Goal: Transaction & Acquisition: Book appointment/travel/reservation

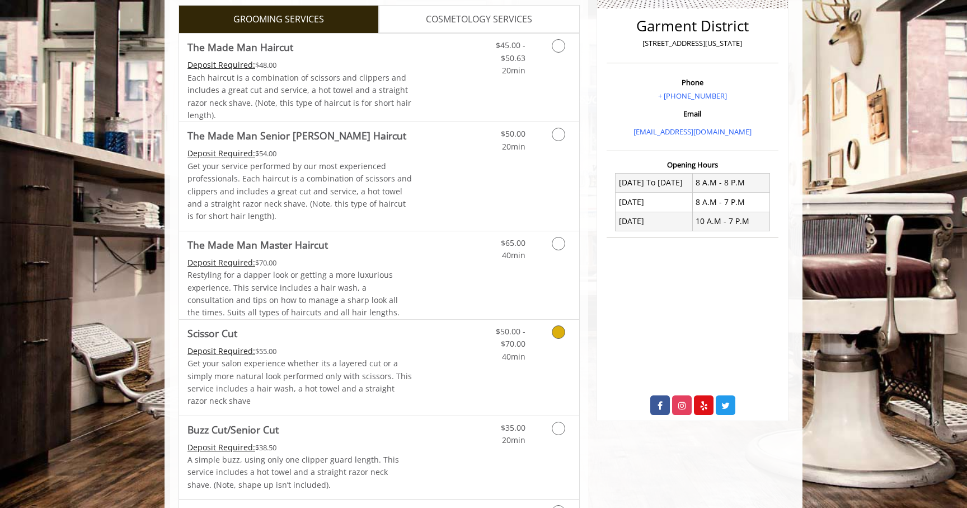
click at [556, 332] on icon "Grooming services" at bounding box center [558, 331] width 13 height 13
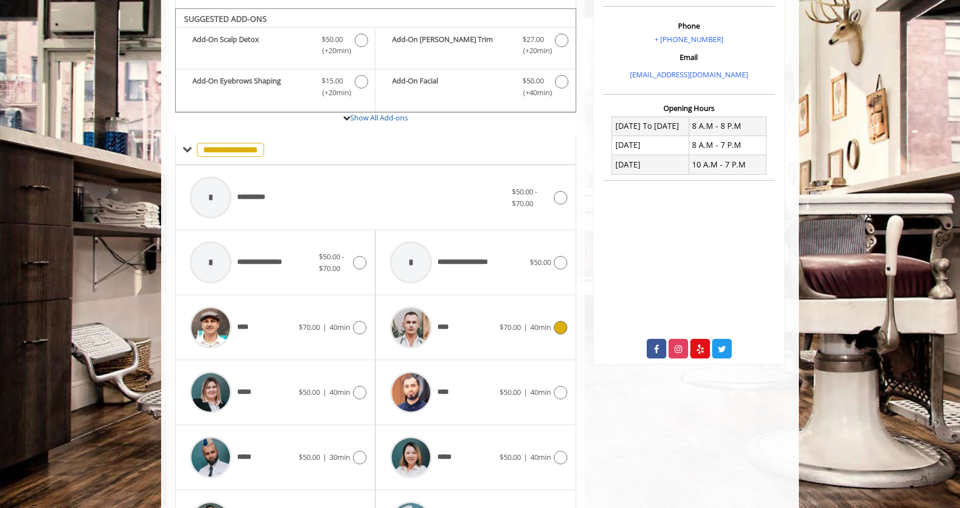
scroll to position [343, 0]
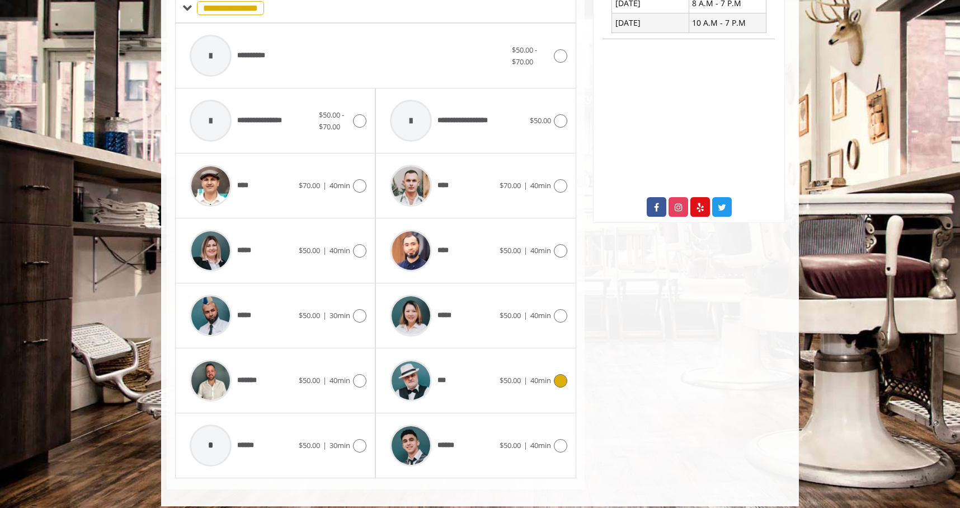
click at [559, 381] on icon at bounding box center [560, 380] width 13 height 13
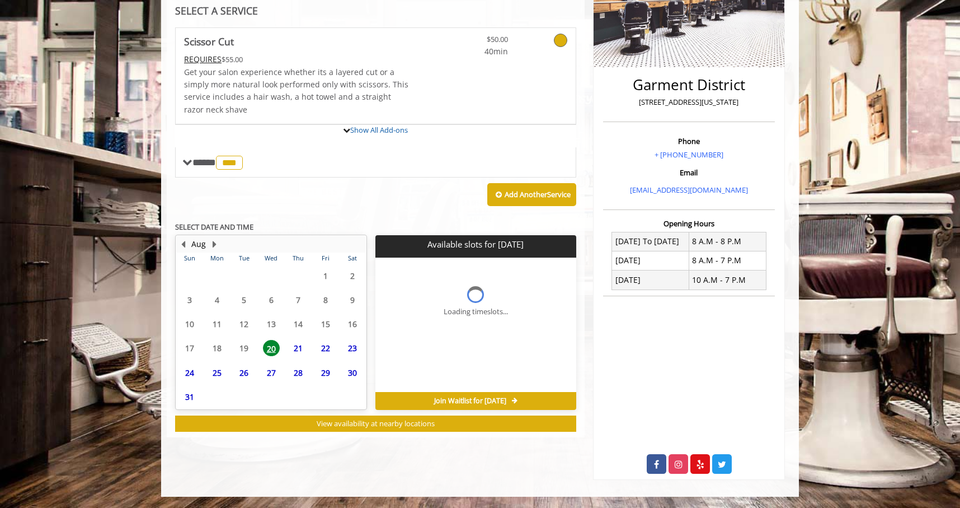
scroll to position [219, 0]
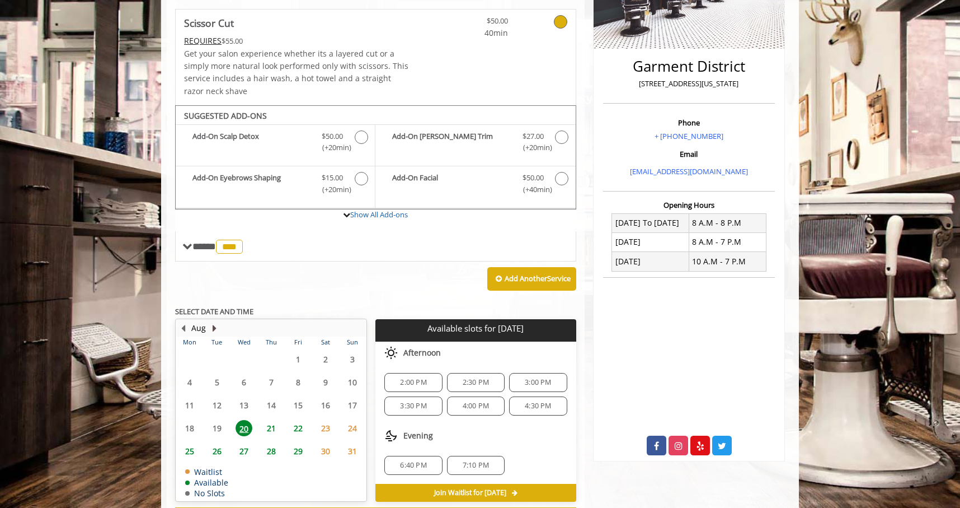
click at [216, 343] on div "Aug Mon Tue Wed Thu Fri Sat Sun 28 29 30 31 1 2 3 4 5 6 7 8 9 10 11 12 13 14 15…" at bounding box center [271, 409] width 192 height 183
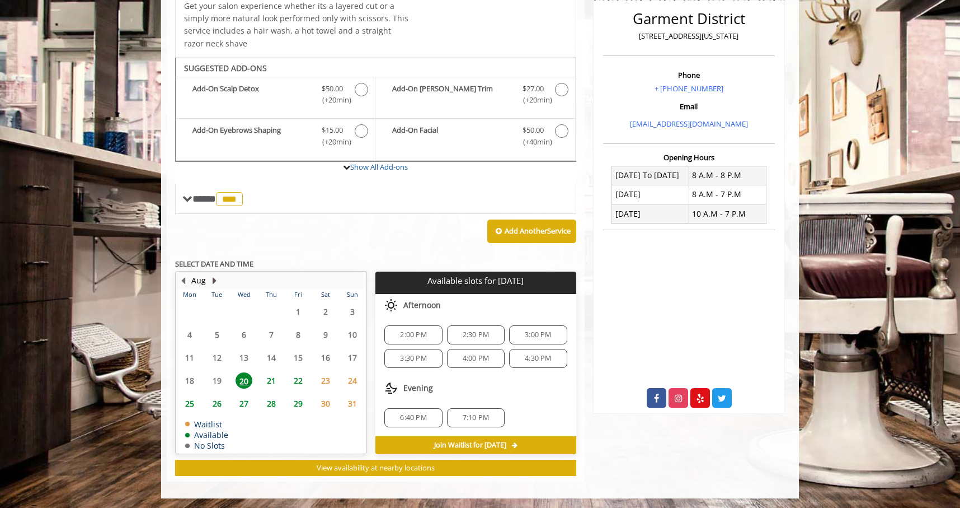
scroll to position [287, 0]
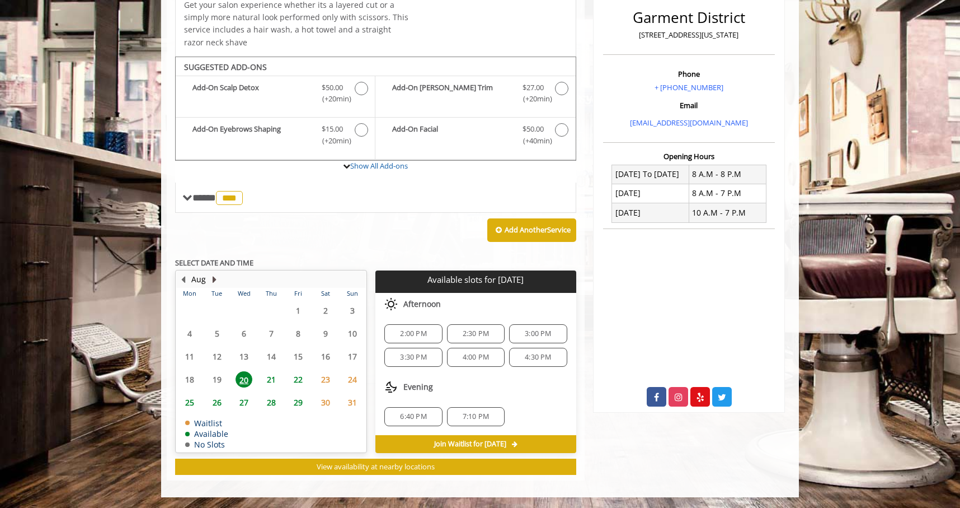
click at [215, 279] on button "Next Month" at bounding box center [214, 279] width 9 height 12
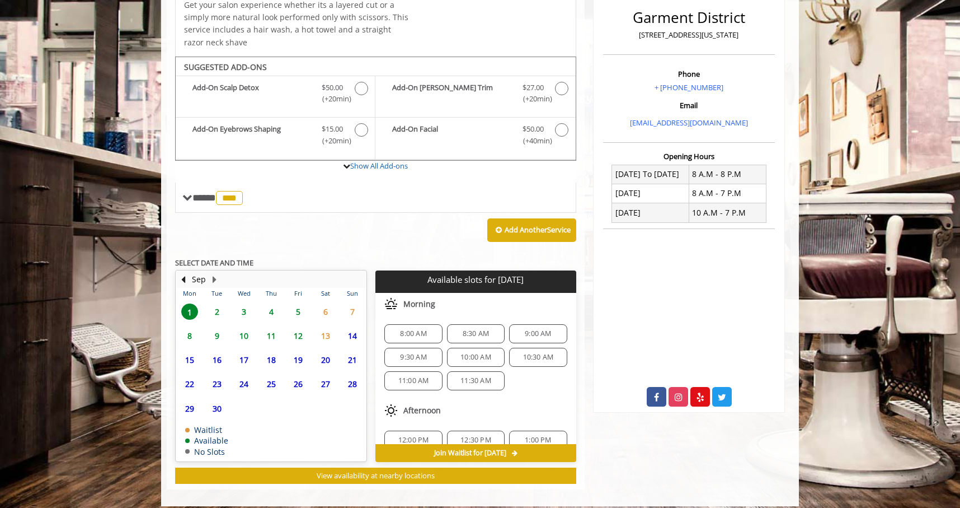
click at [297, 313] on span "5" at bounding box center [298, 311] width 17 height 16
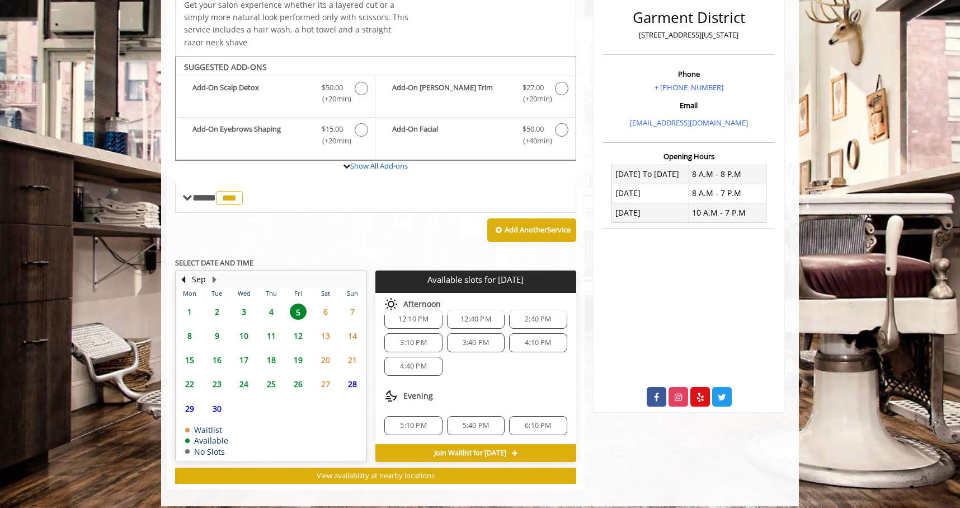
scroll to position [296, 0]
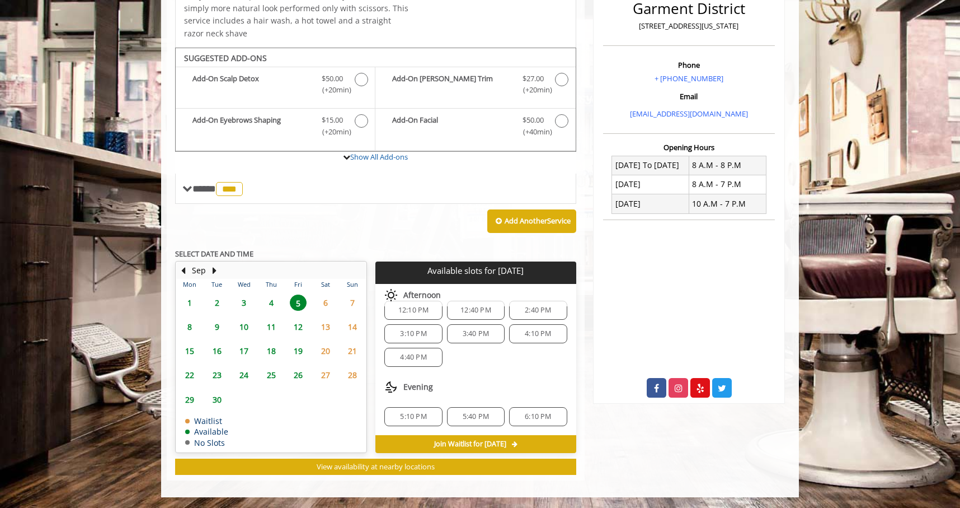
click at [411, 414] on span "5:10 PM" at bounding box center [413, 416] width 26 height 9
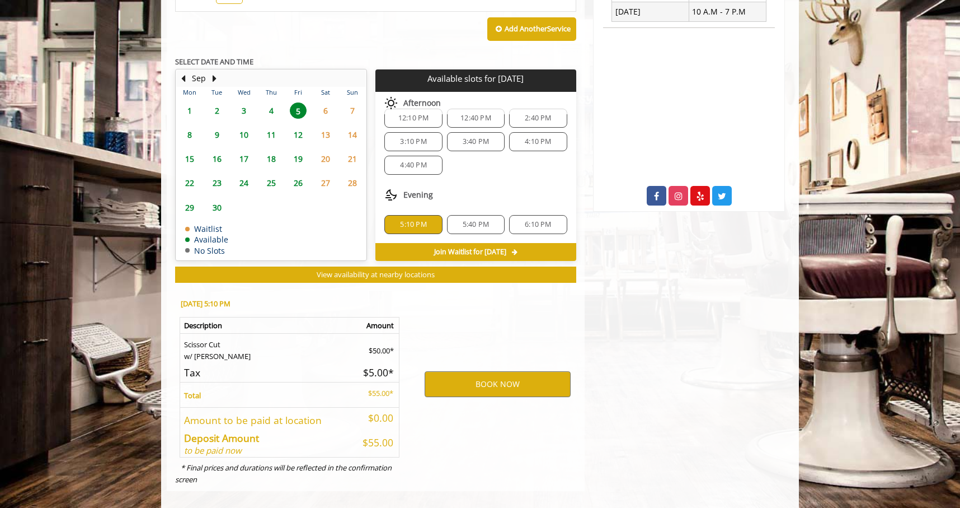
scroll to position [498, 0]
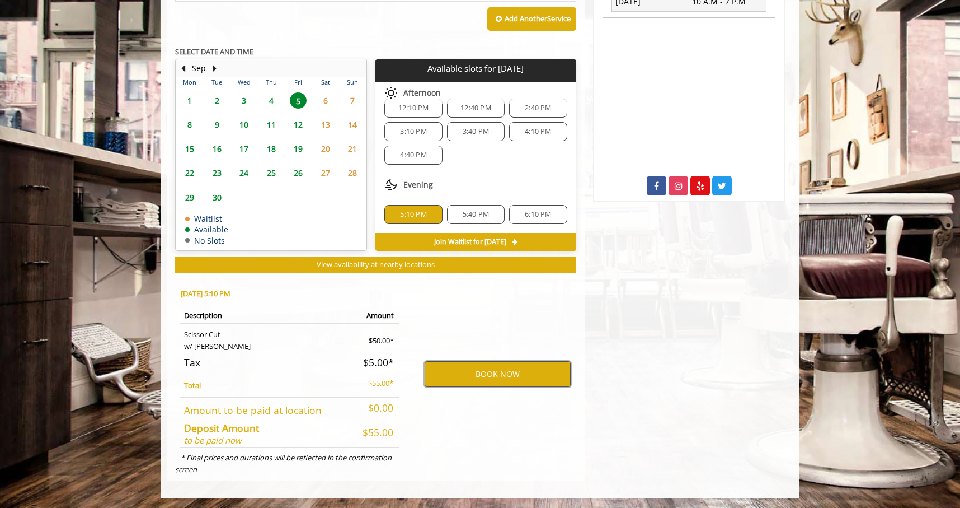
click at [447, 375] on button "BOOK NOW" at bounding box center [498, 374] width 146 height 26
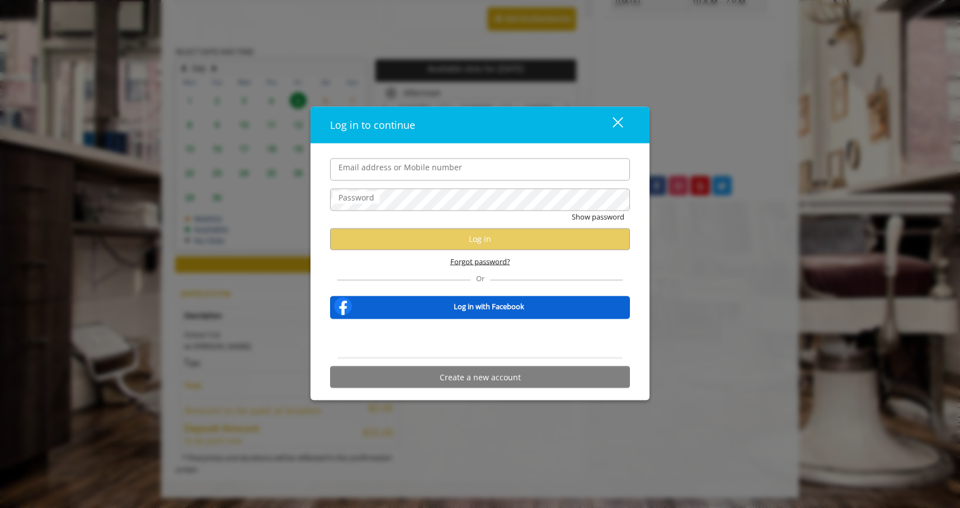
click at [466, 257] on span "Forgot password?" at bounding box center [481, 261] width 60 height 12
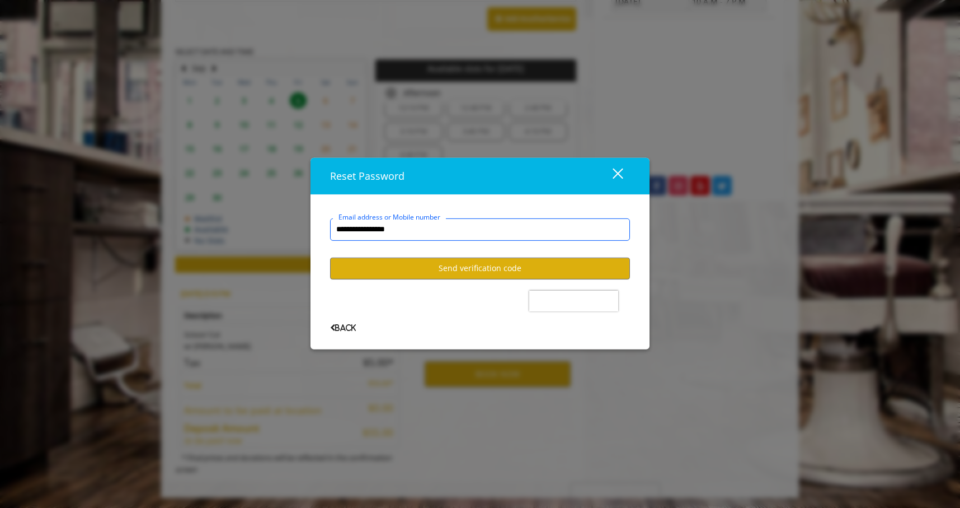
type input "**********"
click at [453, 270] on button "Send verification code" at bounding box center [480, 268] width 300 height 22
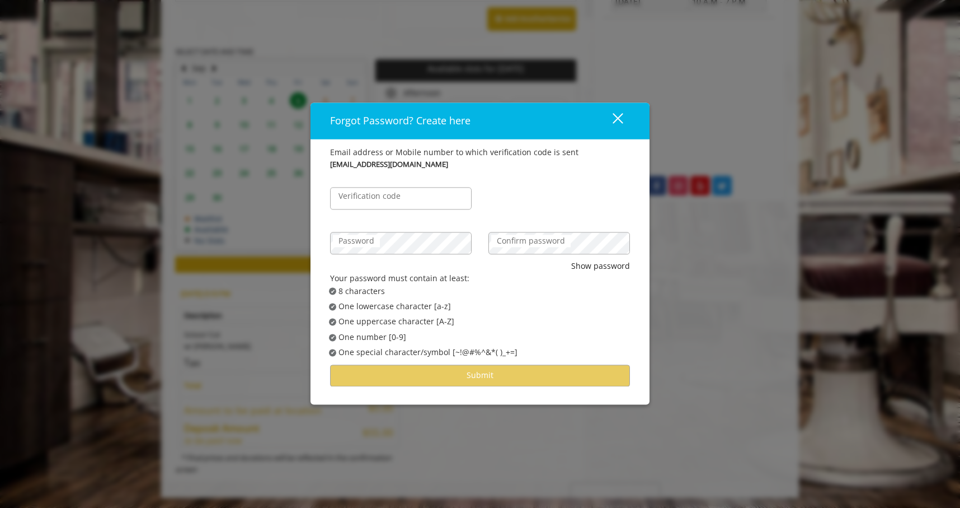
click at [393, 201] on label "Verification code" at bounding box center [369, 196] width 73 height 12
click at [393, 201] on input "Verification code" at bounding box center [401, 198] width 142 height 22
paste input "******"
type input "******"
click at [376, 242] on label "Password" at bounding box center [356, 241] width 47 height 12
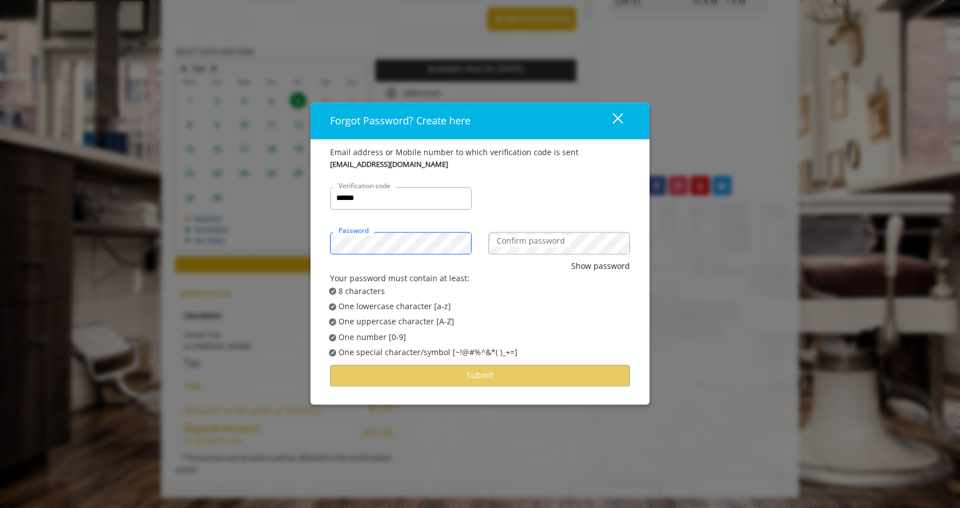
scroll to position [0, 0]
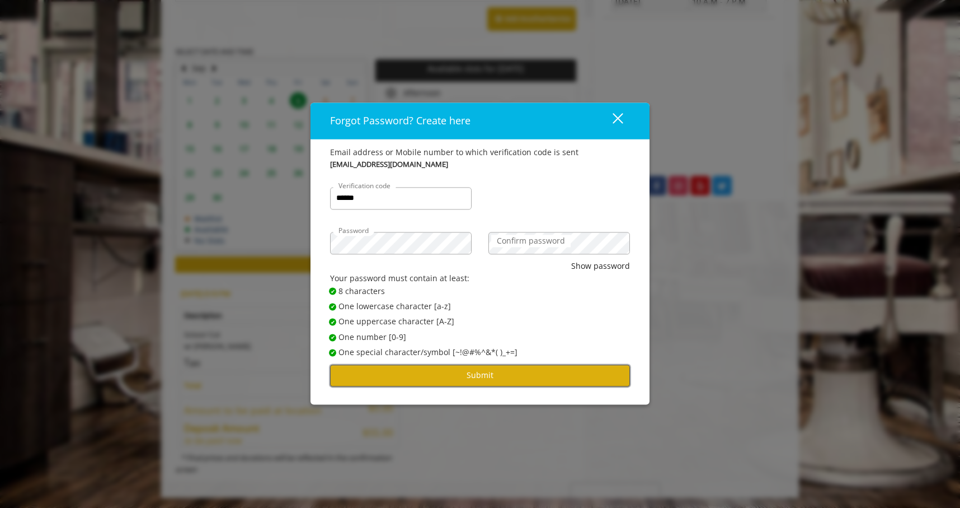
click at [443, 382] on button "Submit" at bounding box center [480, 375] width 300 height 22
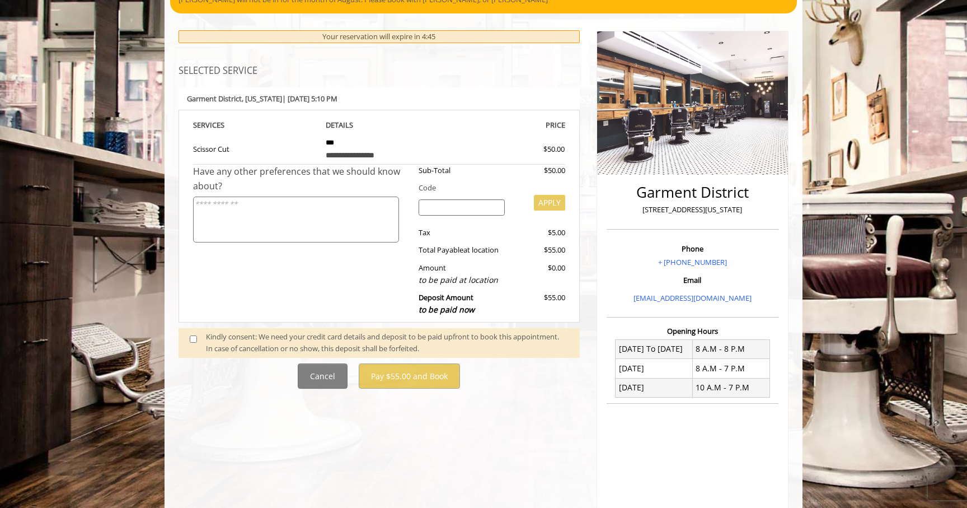
scroll to position [123, 0]
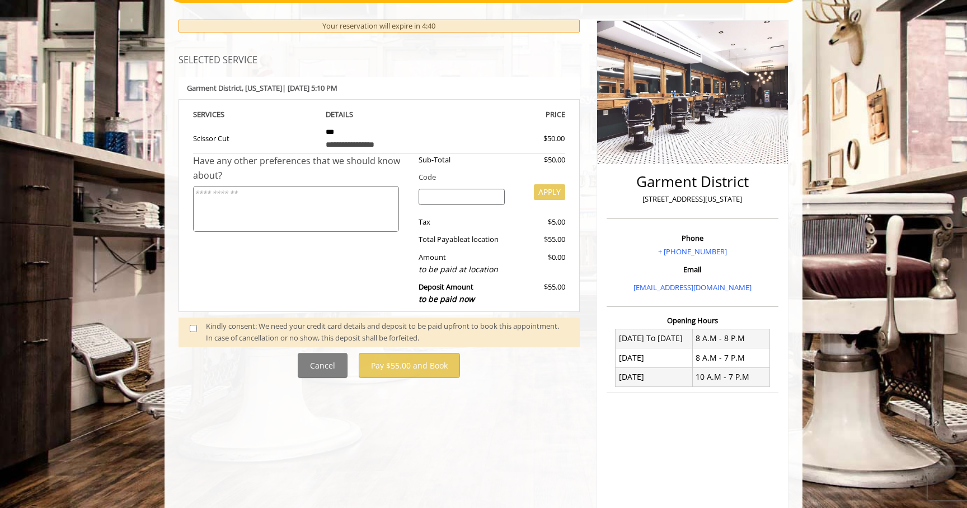
click at [200, 328] on span at bounding box center [197, 332] width 33 height 24
click at [189, 324] on span at bounding box center [197, 332] width 33 height 24
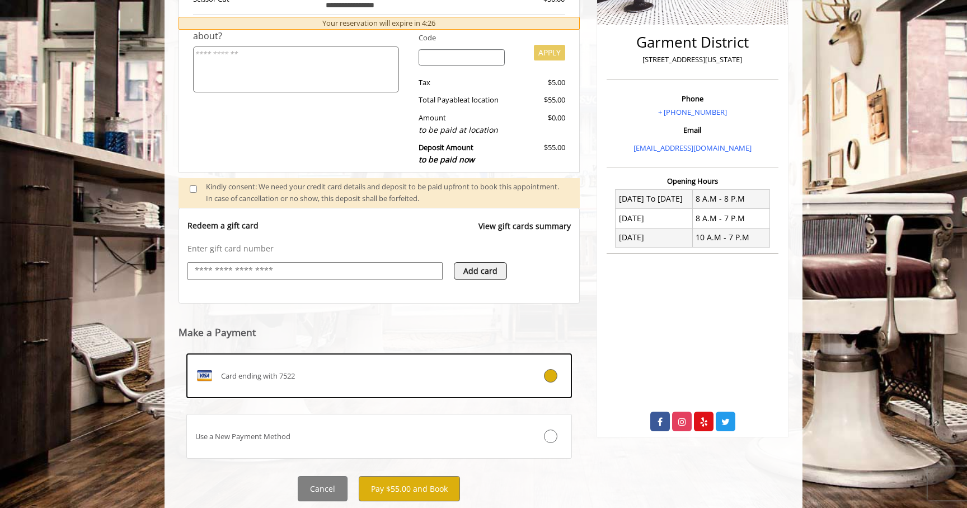
scroll to position [294, 0]
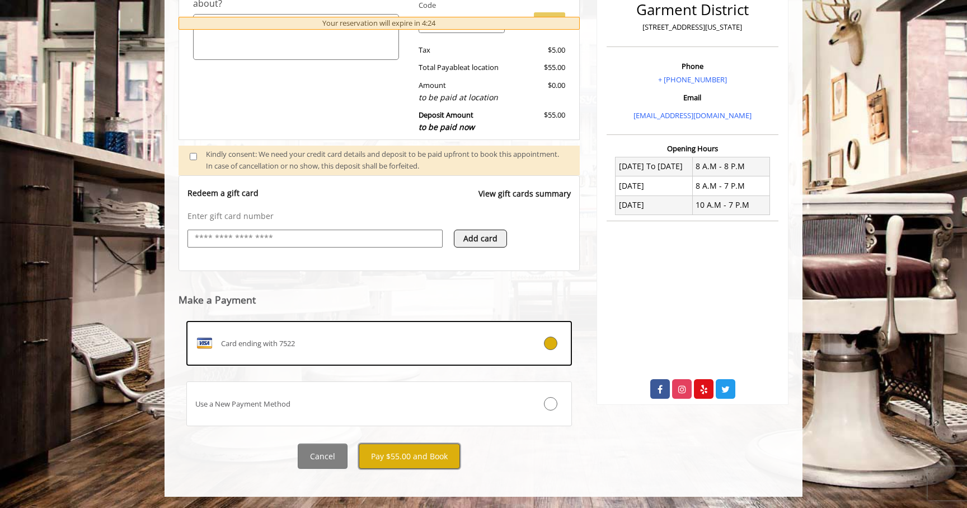
click at [434, 461] on button "Pay $55.00 and Book" at bounding box center [409, 455] width 101 height 25
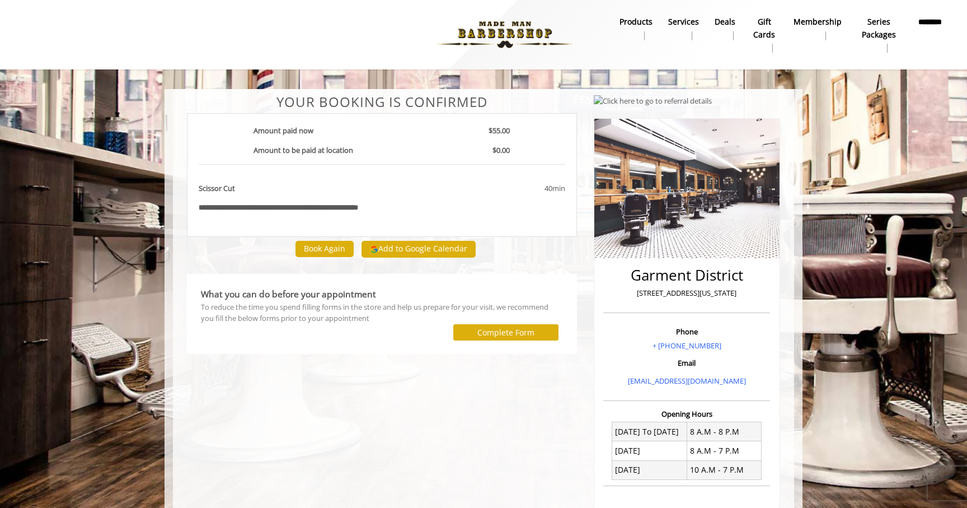
click at [921, 31] on b "********" at bounding box center [930, 28] width 26 height 25
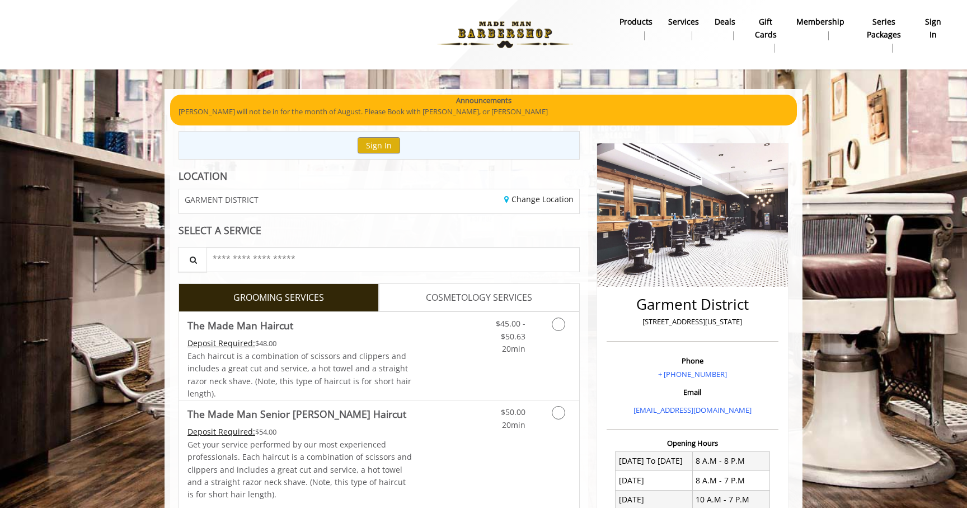
click at [928, 22] on b "sign in" at bounding box center [933, 28] width 19 height 25
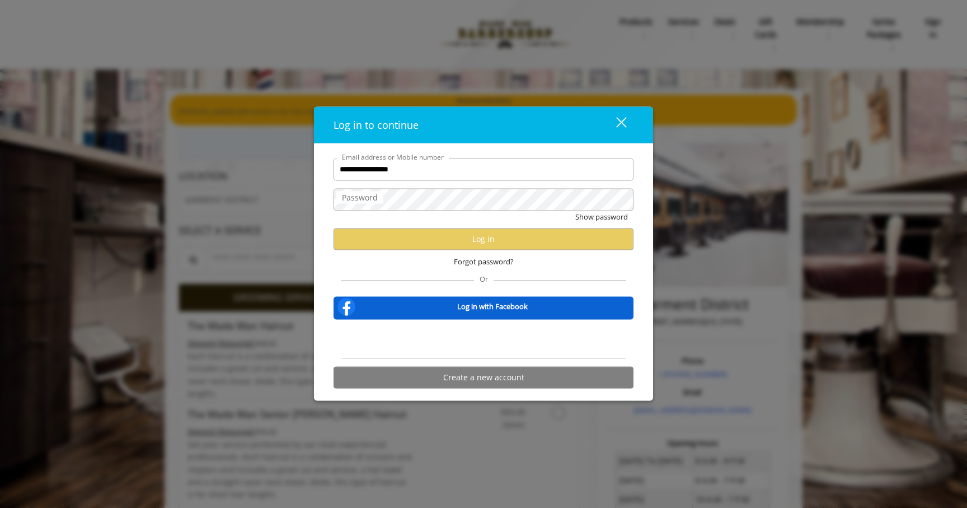
type input "**********"
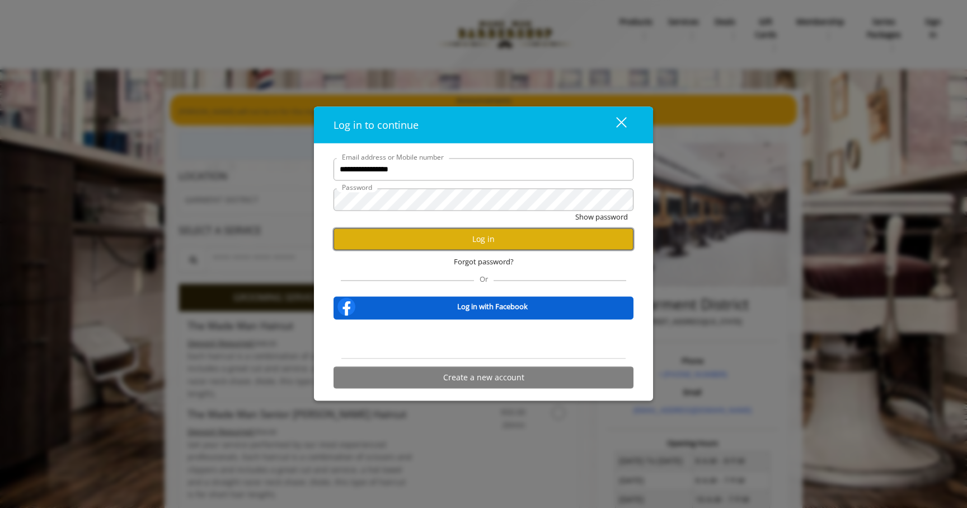
click at [536, 231] on button "Log in" at bounding box center [484, 239] width 300 height 22
